Goal: Task Accomplishment & Management: Complete application form

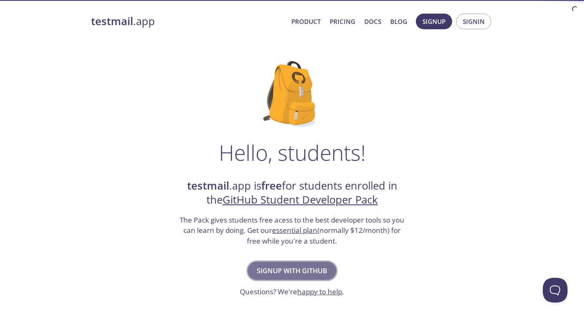
click at [289, 270] on span "Signup with GitHub" at bounding box center [292, 271] width 70 height 12
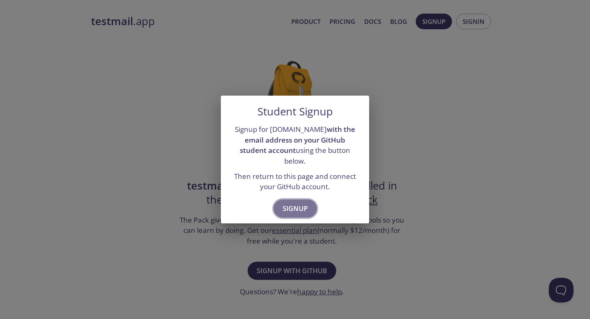
click at [297, 203] on span "Signup" at bounding box center [295, 209] width 25 height 12
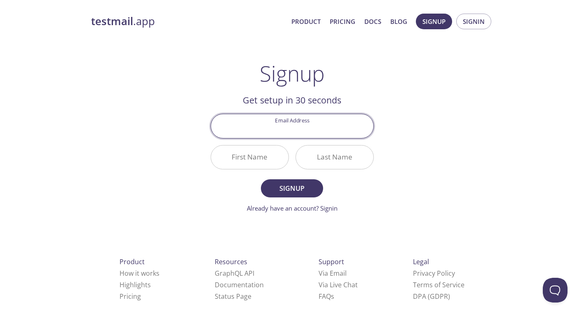
click at [293, 130] on input "Email Address" at bounding box center [292, 125] width 162 height 23
click at [285, 131] on input "Email Address" at bounding box center [292, 125] width 162 height 23
type input "[EMAIL_ADDRESS][DOMAIN_NAME]"
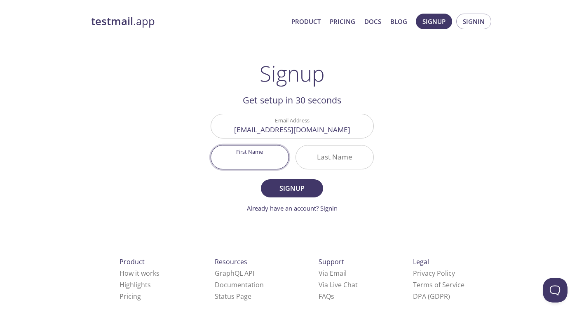
click at [254, 163] on input "First Name" at bounding box center [249, 156] width 77 height 23
type input "Naveen"
type input "[PERSON_NAME]"
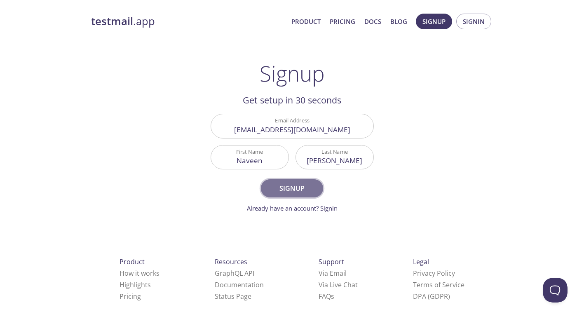
click at [291, 190] on span "Signup" at bounding box center [292, 189] width 44 height 12
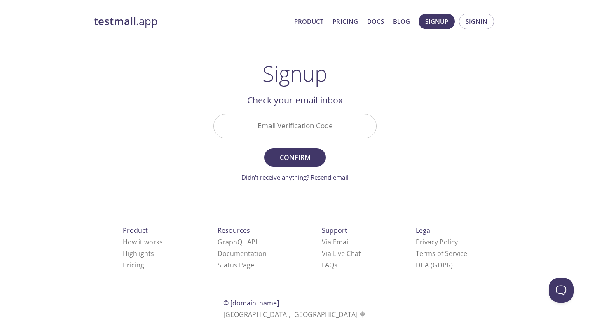
click at [296, 124] on input "Email Verification Code" at bounding box center [295, 125] width 162 height 23
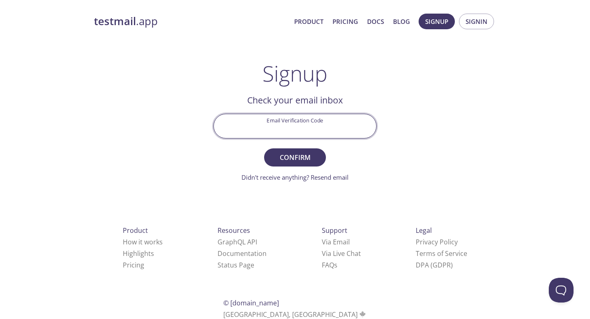
click at [307, 124] on input "Email Verification Code" at bounding box center [295, 125] width 162 height 23
click at [405, 136] on div "testmail .app Product Pricing Docs Blog Signup Signin Signup Get setup in 30 se…" at bounding box center [295, 181] width 422 height 347
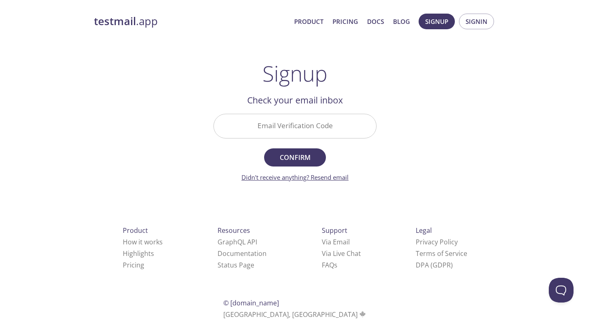
click at [291, 174] on link "Didn't receive anything? Resend email" at bounding box center [294, 177] width 107 height 8
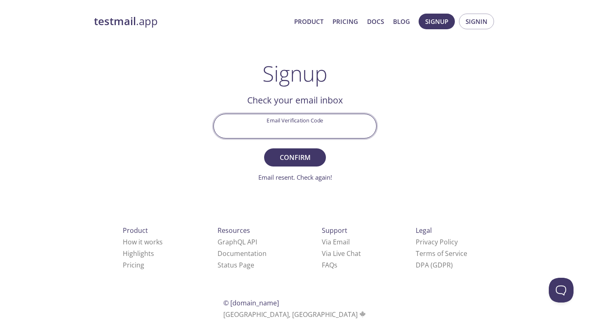
click at [289, 127] on input "Email Verification Code" at bounding box center [295, 125] width 162 height 23
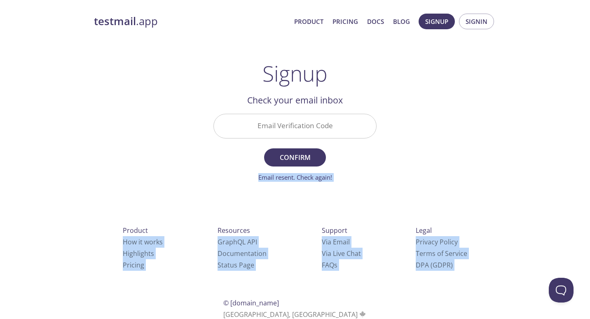
drag, startPoint x: 1080, startPoint y: 506, endPoint x: 565, endPoint y: 285, distance: 561.0
click at [436, 135] on div "testmail .app Product Pricing Docs Blog Signup Signin Signup Get setup in 30 se…" at bounding box center [295, 181] width 422 height 347
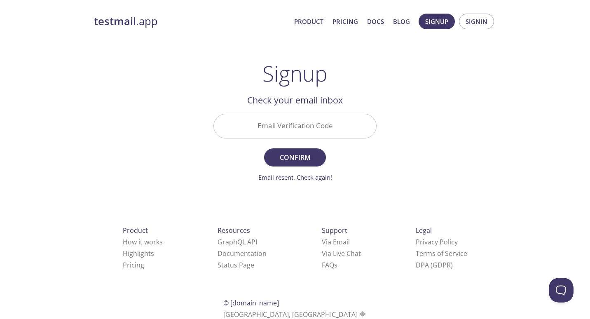
click at [291, 129] on input "Email Verification Code" at bounding box center [295, 125] width 162 height 23
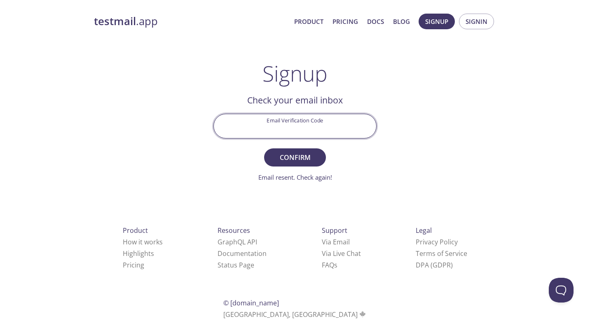
click at [291, 129] on input "Email Verification Code" at bounding box center [295, 125] width 162 height 23
type input "TWS1BNH"
click at [298, 153] on span "Confirm" at bounding box center [295, 158] width 44 height 12
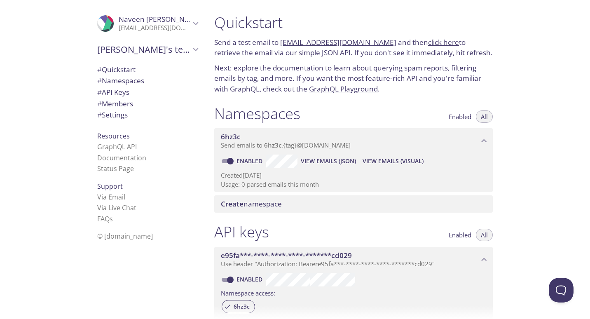
click at [429, 43] on link "click here" at bounding box center [443, 41] width 31 height 9
click at [326, 44] on link "6hz3c.test@inbox.testmail.app" at bounding box center [338, 41] width 116 height 9
click at [397, 160] on span "View Emails (Visual)" at bounding box center [393, 161] width 61 height 10
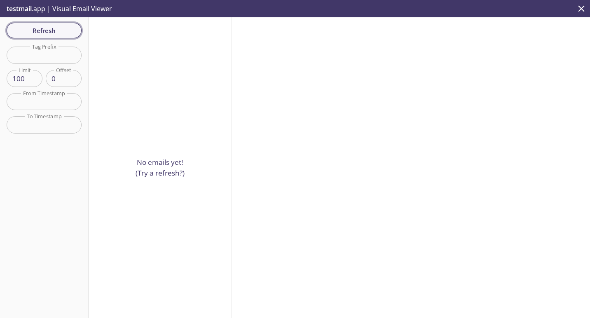
click at [52, 28] on span "Refresh" at bounding box center [44, 30] width 62 height 11
